Goal: Communication & Community: Answer question/provide support

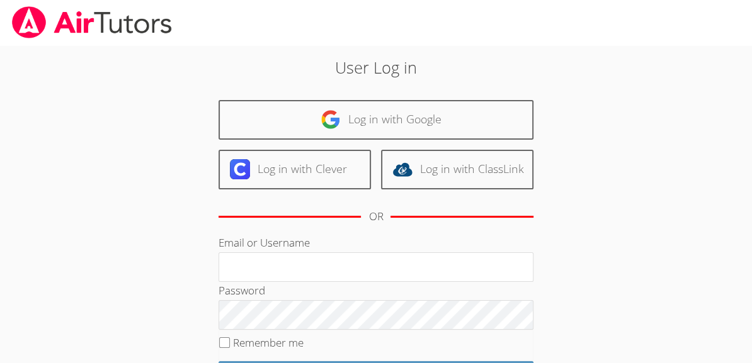
click at [415, 147] on div "Log in with Google Log in with Clever Log in with ClassLink OR" at bounding box center [375, 167] width 315 height 134
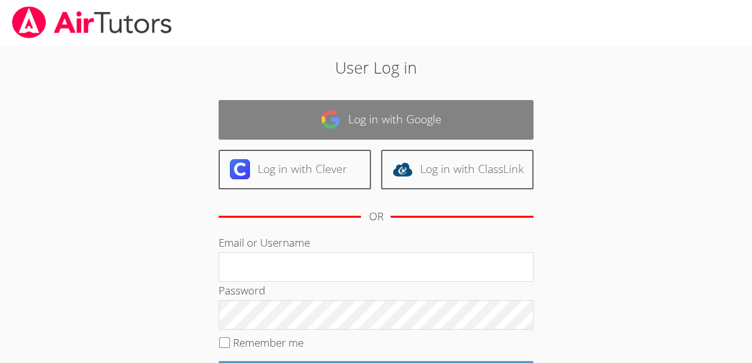
click at [413, 137] on link "Log in with Google" at bounding box center [375, 120] width 315 height 40
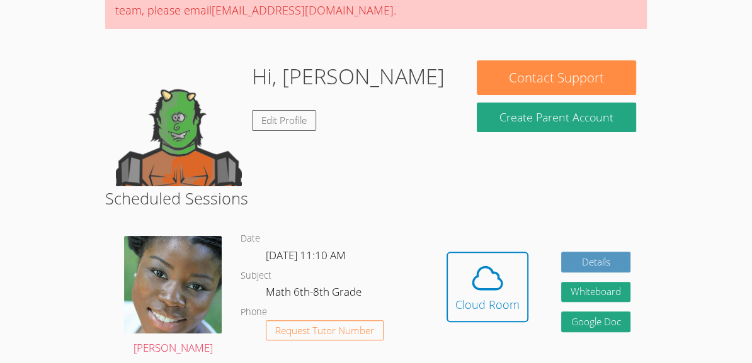
scroll to position [149, 0]
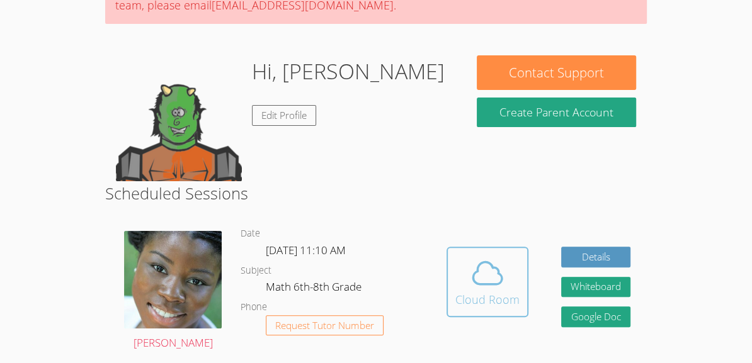
click at [465, 311] on button "Cloud Room" at bounding box center [487, 282] width 82 height 70
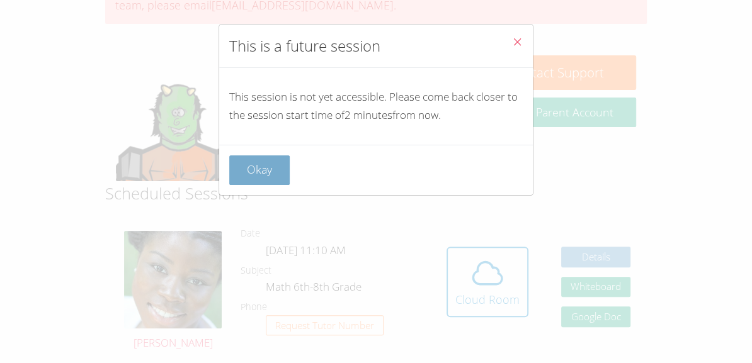
click at [261, 162] on button "Okay" at bounding box center [259, 170] width 60 height 30
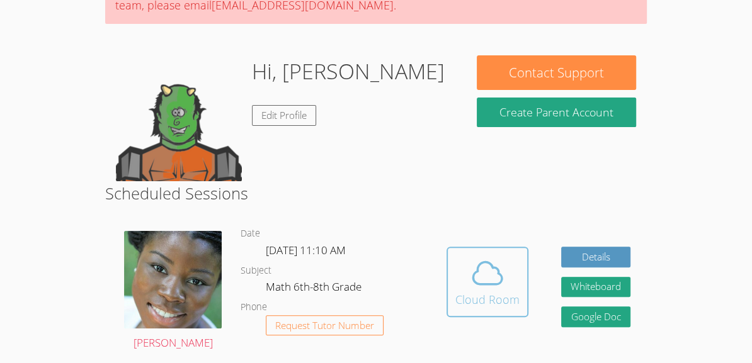
click at [473, 273] on icon at bounding box center [487, 273] width 29 height 22
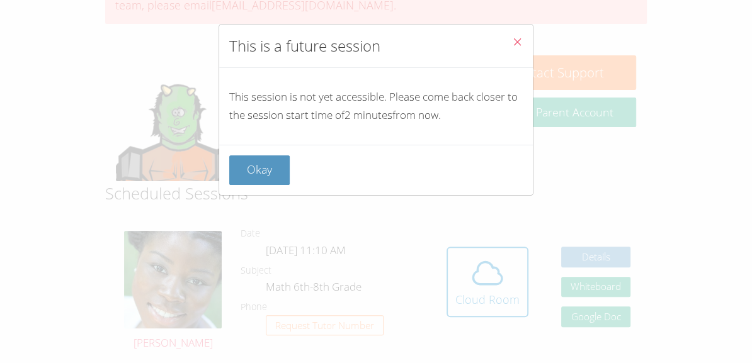
click at [509, 35] on button "Close" at bounding box center [517, 44] width 31 height 38
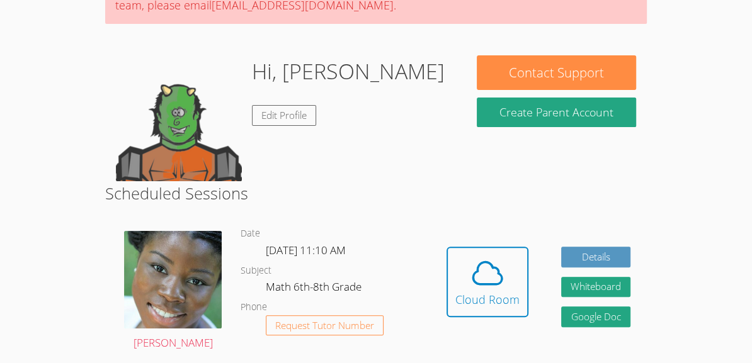
click at [505, 240] on div "Hidden Cloud Room Details Whiteboard Hidden Google Doc" at bounding box center [538, 291] width 217 height 152
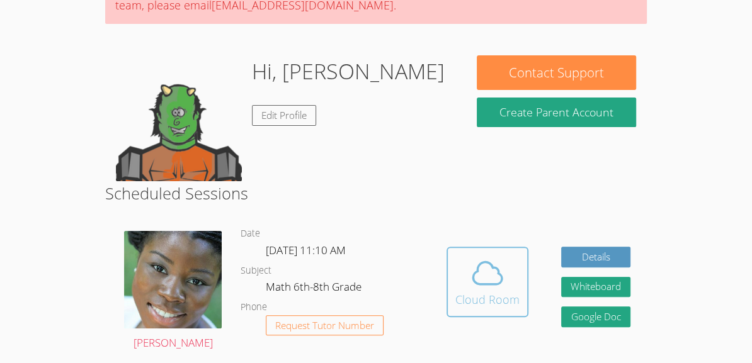
click at [512, 295] on div "Cloud Room" at bounding box center [487, 300] width 64 height 18
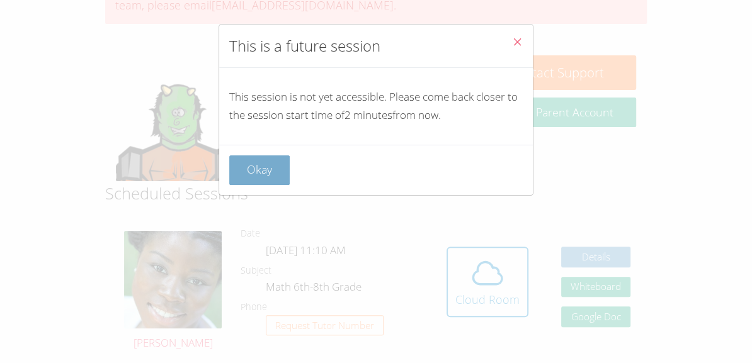
click at [266, 176] on button "Okay" at bounding box center [259, 170] width 60 height 30
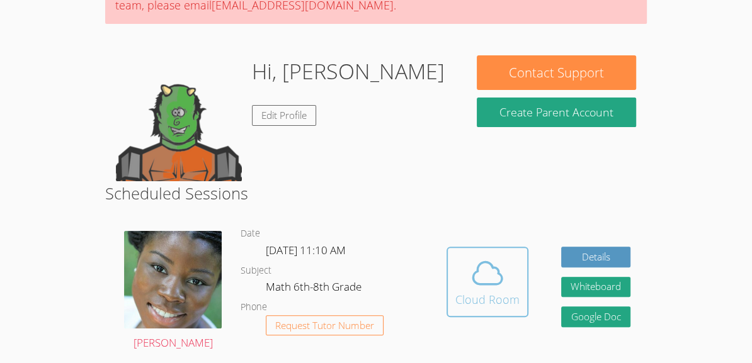
click at [458, 296] on div "Cloud Room" at bounding box center [487, 300] width 64 height 18
click at [478, 298] on div "Cloud Room" at bounding box center [487, 300] width 64 height 18
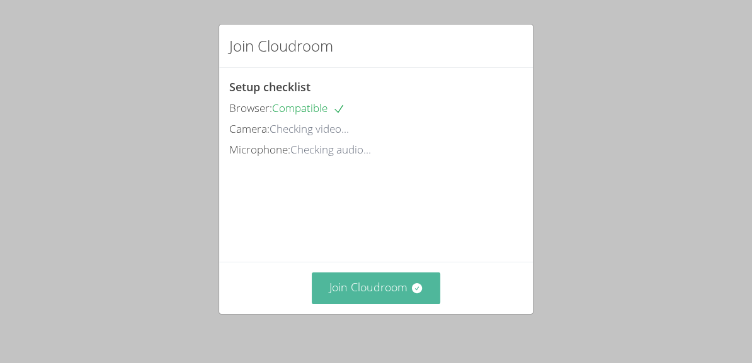
click at [346, 291] on button "Join Cloudroom" at bounding box center [376, 288] width 129 height 31
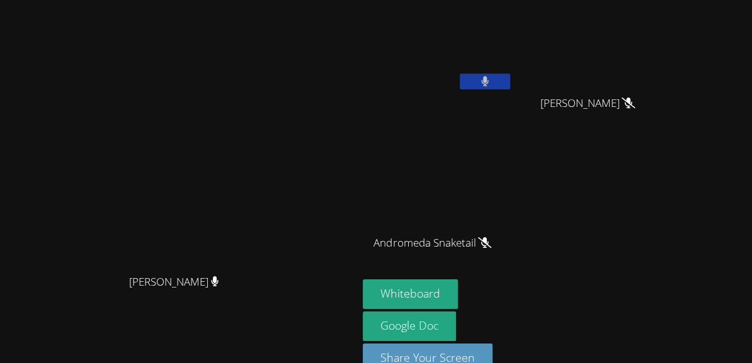
click at [510, 82] on button at bounding box center [485, 82] width 50 height 16
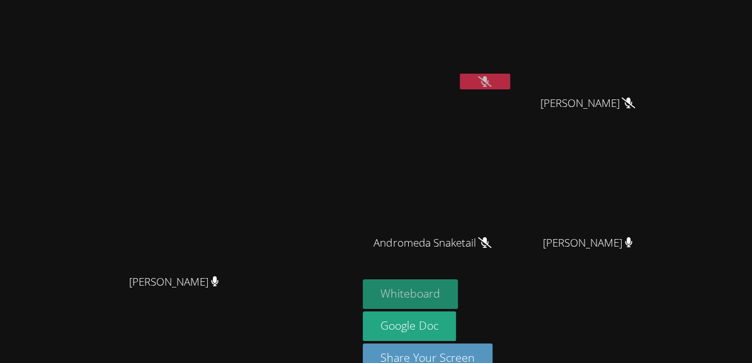
click at [458, 287] on button "Whiteboard" at bounding box center [410, 294] width 95 height 30
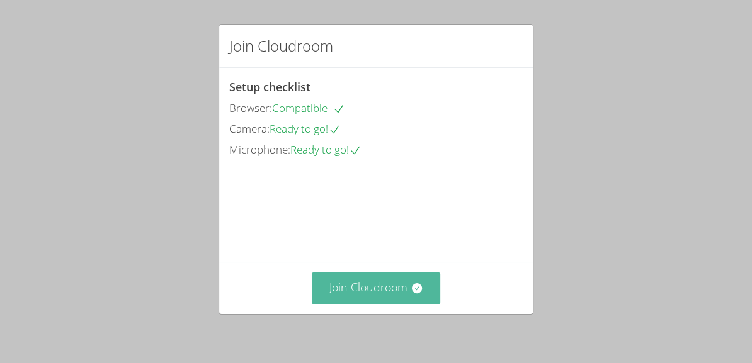
click at [375, 285] on button "Join Cloudroom" at bounding box center [376, 288] width 129 height 31
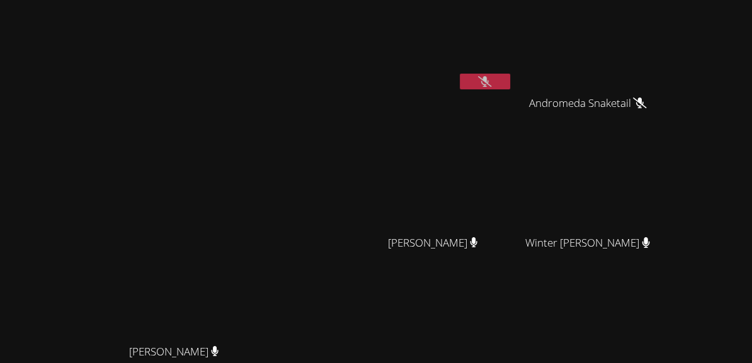
click at [510, 82] on button at bounding box center [485, 82] width 50 height 16
click at [510, 74] on button at bounding box center [485, 82] width 50 height 16
click at [491, 77] on icon at bounding box center [484, 81] width 13 height 11
click at [488, 86] on icon at bounding box center [485, 81] width 8 height 11
click at [510, 76] on button at bounding box center [485, 82] width 50 height 16
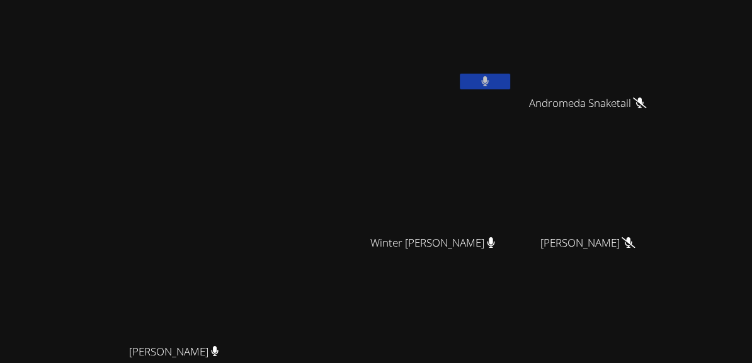
click at [510, 76] on button at bounding box center [485, 82] width 50 height 16
click at [510, 81] on button at bounding box center [485, 82] width 50 height 16
click at [510, 84] on button at bounding box center [485, 82] width 50 height 16
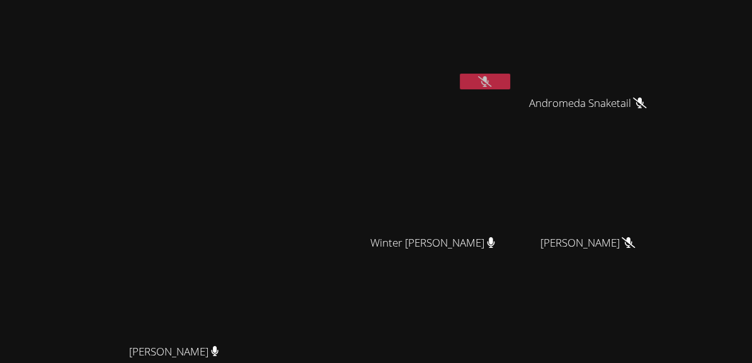
click at [510, 89] on div at bounding box center [485, 83] width 50 height 19
click at [510, 84] on button at bounding box center [485, 82] width 50 height 16
click at [491, 81] on icon at bounding box center [484, 81] width 13 height 11
click at [510, 74] on button at bounding box center [485, 82] width 50 height 16
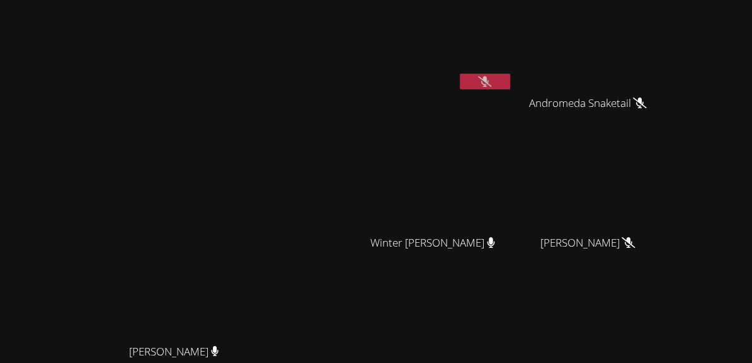
click at [491, 83] on icon at bounding box center [484, 81] width 13 height 11
click at [510, 83] on button at bounding box center [485, 82] width 50 height 16
click at [510, 75] on button at bounding box center [485, 82] width 50 height 16
click at [510, 77] on button at bounding box center [485, 82] width 50 height 16
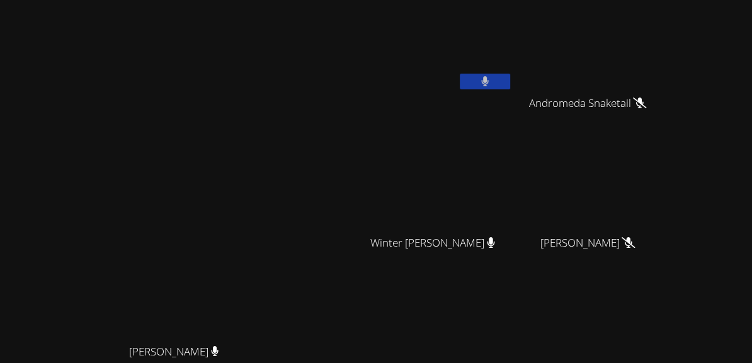
click at [510, 77] on button at bounding box center [485, 82] width 50 height 16
click at [510, 86] on button at bounding box center [485, 82] width 50 height 16
click at [510, 87] on button at bounding box center [485, 82] width 50 height 16
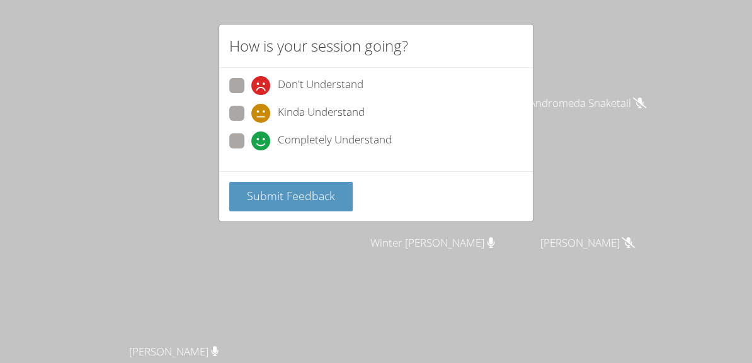
click at [299, 135] on span "Completely Understand" at bounding box center [335, 141] width 114 height 19
click at [262, 135] on input "Completely Understand" at bounding box center [256, 138] width 11 height 11
radio input "true"
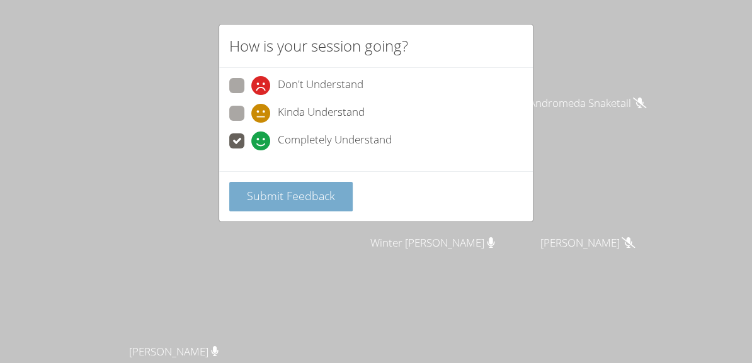
click at [315, 207] on button "Submit Feedback" at bounding box center [290, 197] width 123 height 30
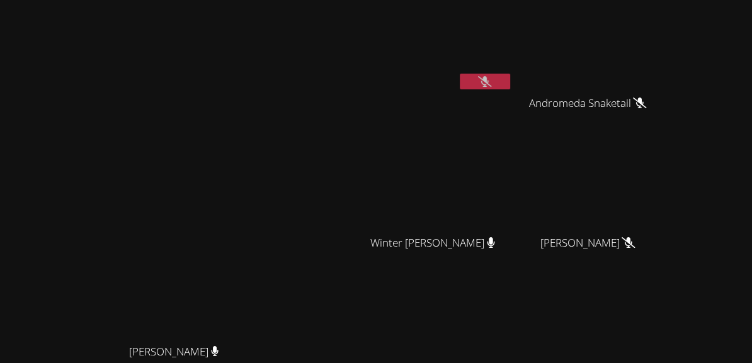
click at [491, 79] on icon at bounding box center [484, 81] width 13 height 11
click at [488, 79] on icon at bounding box center [485, 81] width 8 height 11
click at [352, 69] on div "Mykia Richards Mykia Richards" at bounding box center [178, 265] width 347 height 521
